Goal: Task Accomplishment & Management: Manage account settings

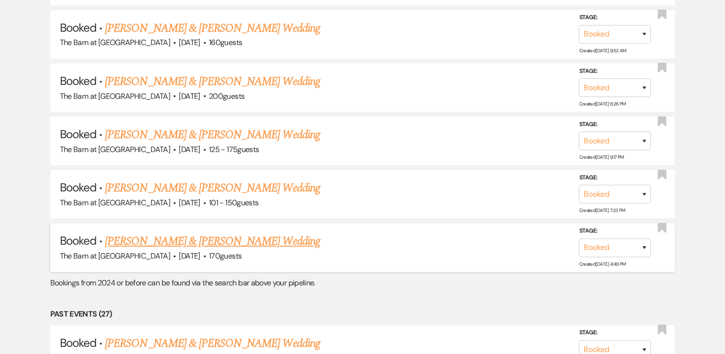
scroll to position [911, 0]
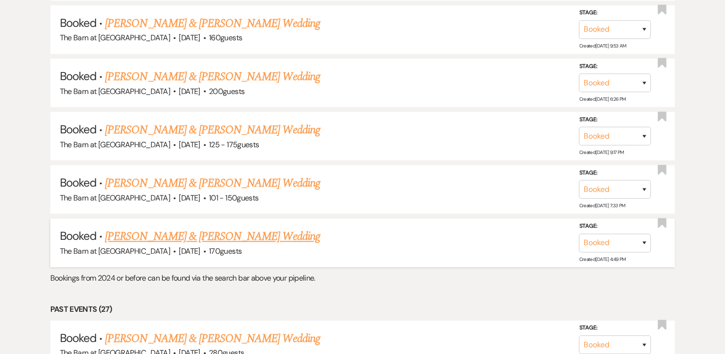
click at [264, 228] on link "[PERSON_NAME] & [PERSON_NAME] Wedding" at bounding box center [212, 236] width 215 height 17
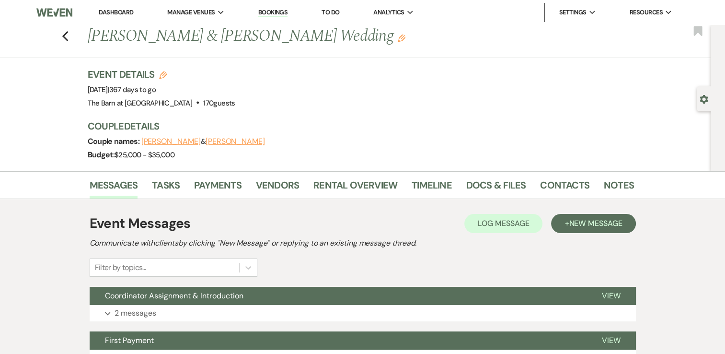
scroll to position [96, 0]
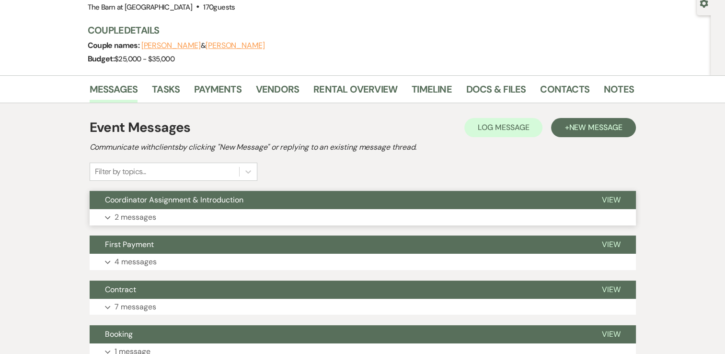
click at [107, 217] on icon "Expand" at bounding box center [108, 218] width 6 height 4
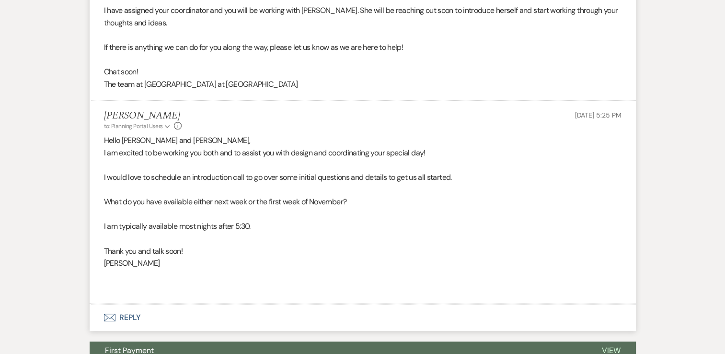
scroll to position [384, 0]
click at [614, 126] on icon "Expand" at bounding box center [617, 126] width 6 height 7
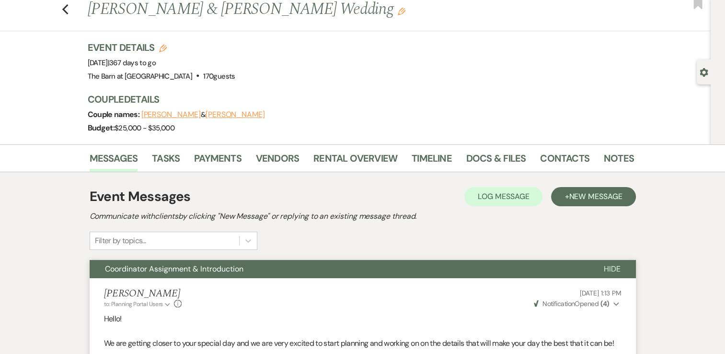
scroll to position [0, 0]
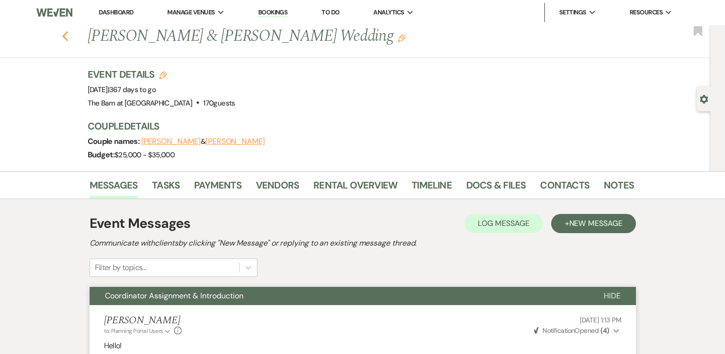
click at [66, 39] on icon "Previous" at bounding box center [65, 37] width 7 height 12
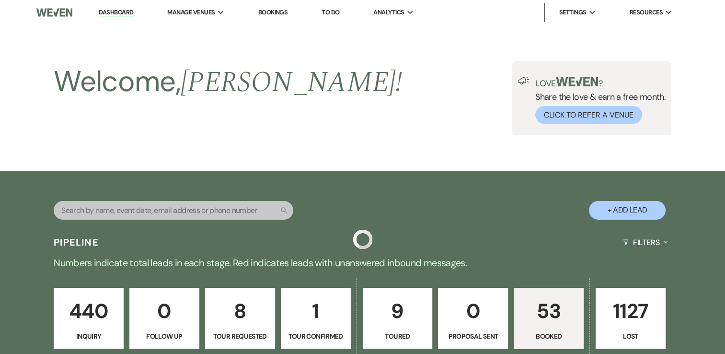
scroll to position [911, 0]
